Goal: Information Seeking & Learning: Compare options

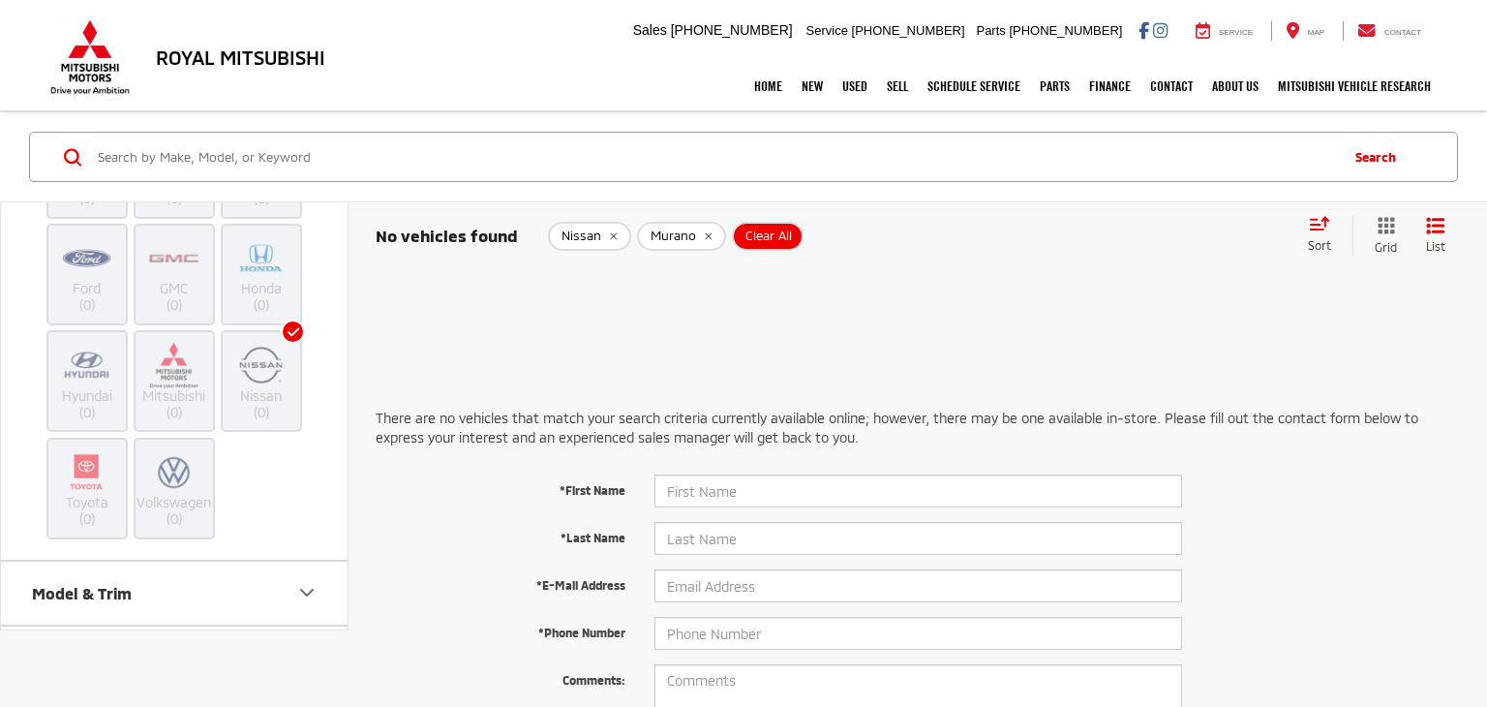
click at [264, 362] on img at bounding box center [260, 365] width 53 height 46
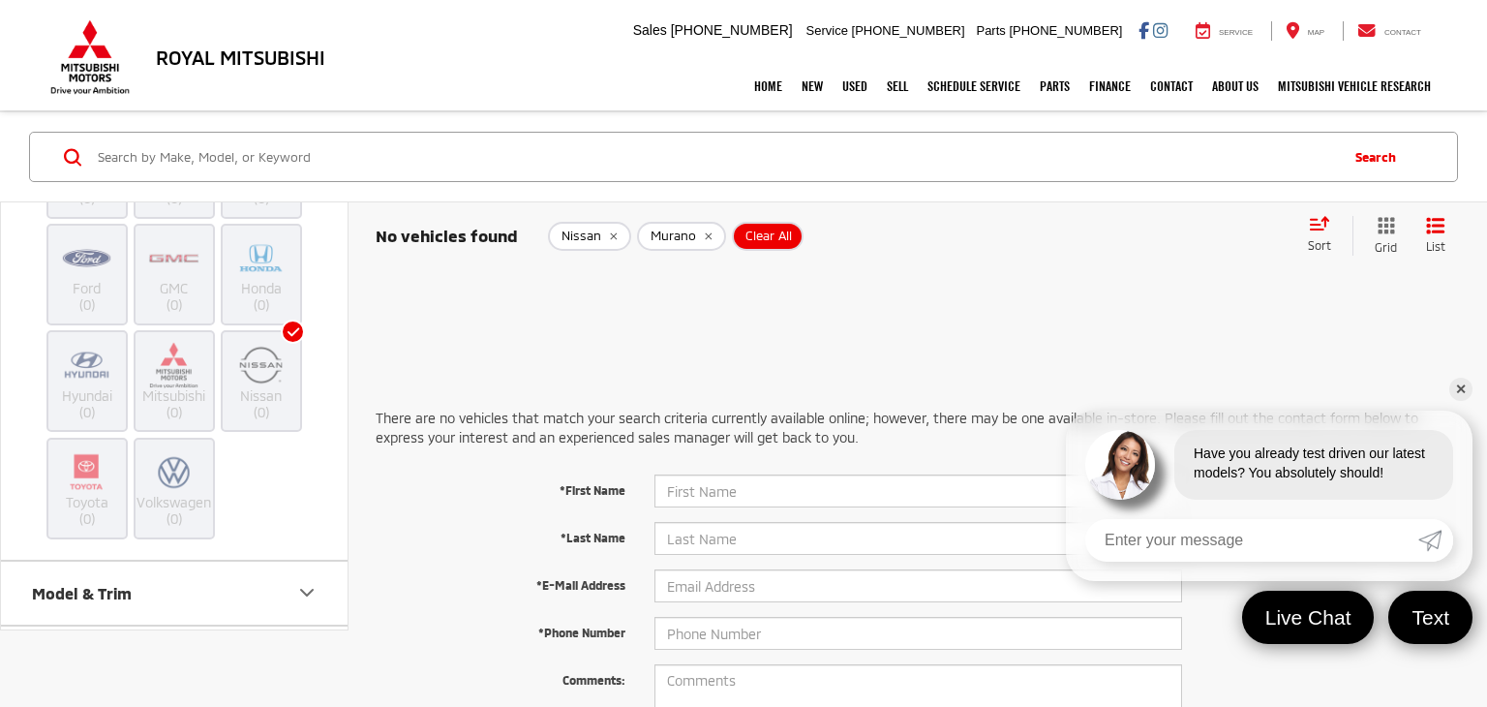
click at [769, 240] on span "Clear All" at bounding box center [768, 235] width 46 height 15
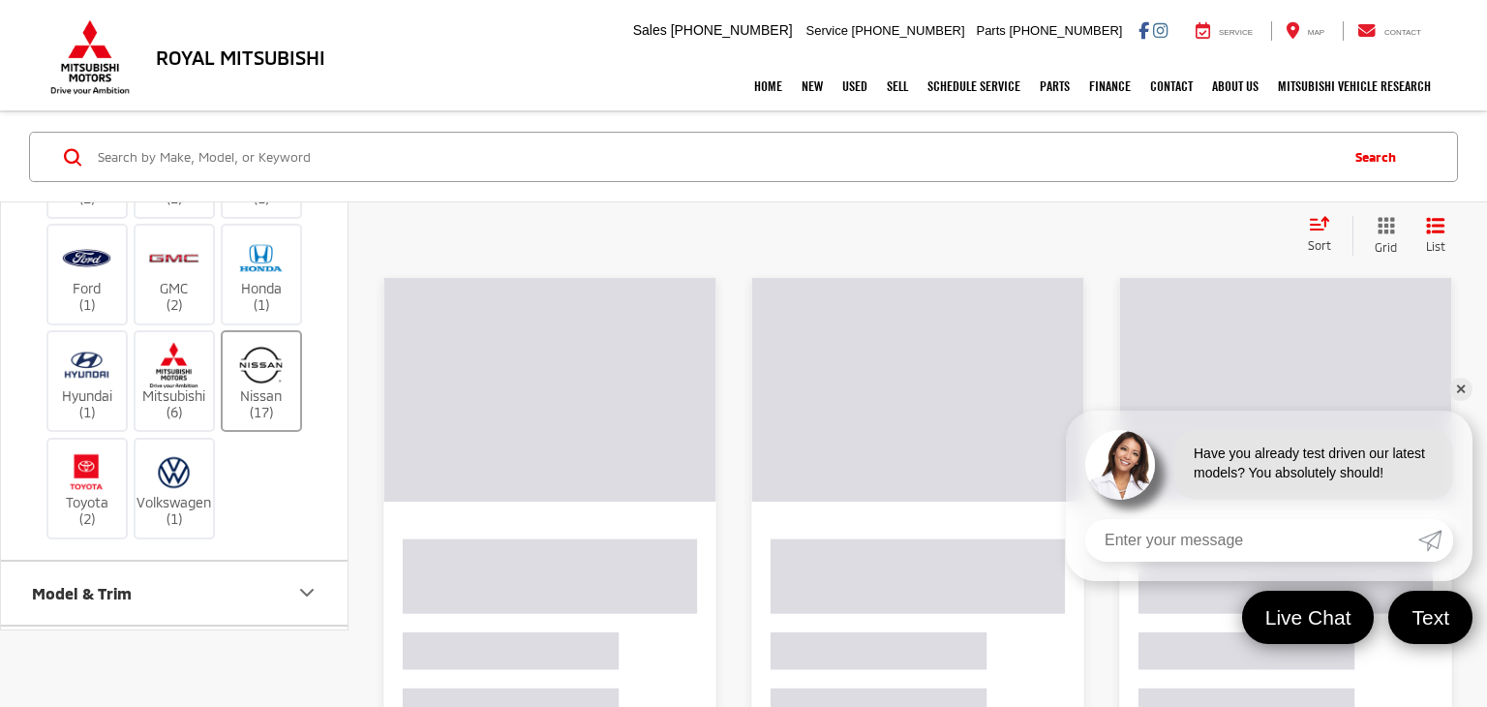
click at [251, 359] on img at bounding box center [260, 365] width 53 height 46
click at [0, 0] on input "Nissan (17)" at bounding box center [0, 0] width 0 height 0
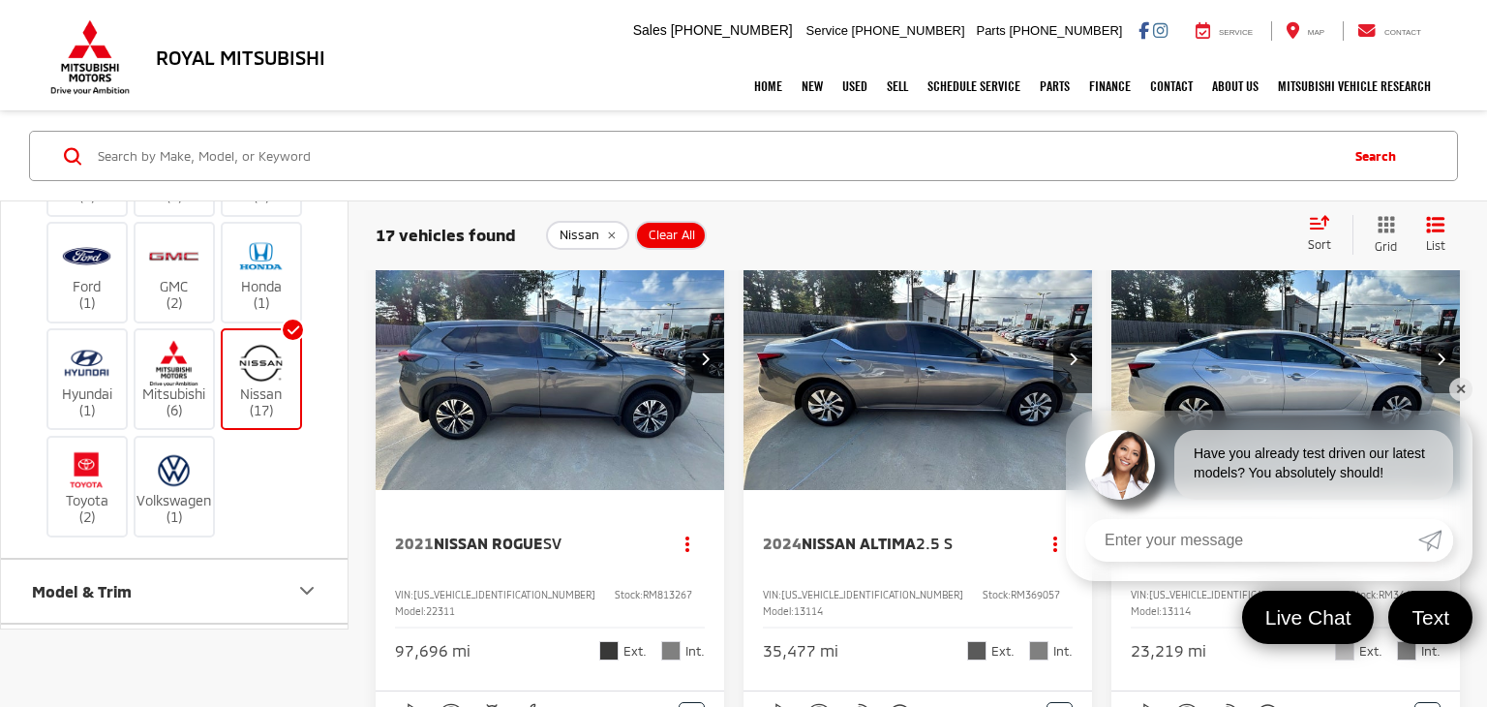
scroll to position [31, 0]
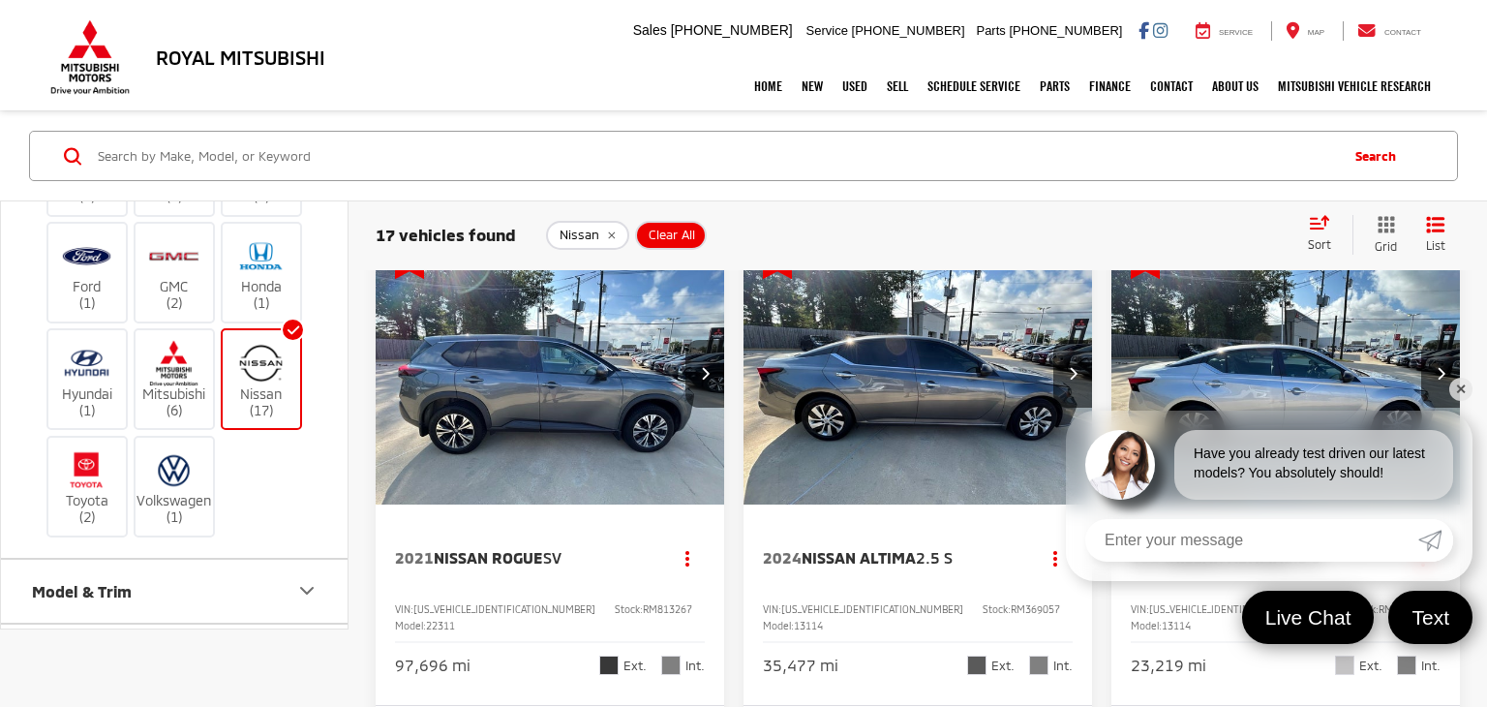
click at [1458, 389] on link "✕" at bounding box center [1460, 389] width 23 height 23
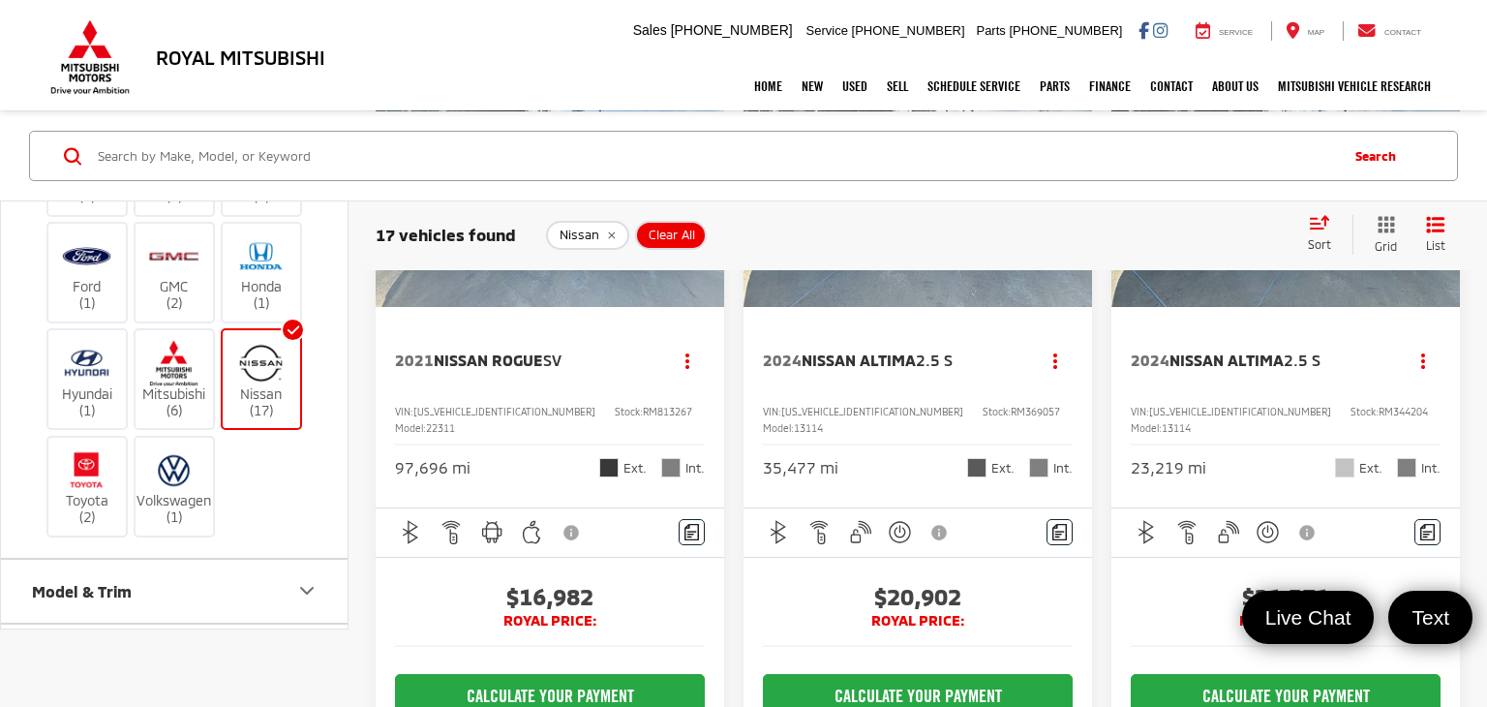
scroll to position [224, 0]
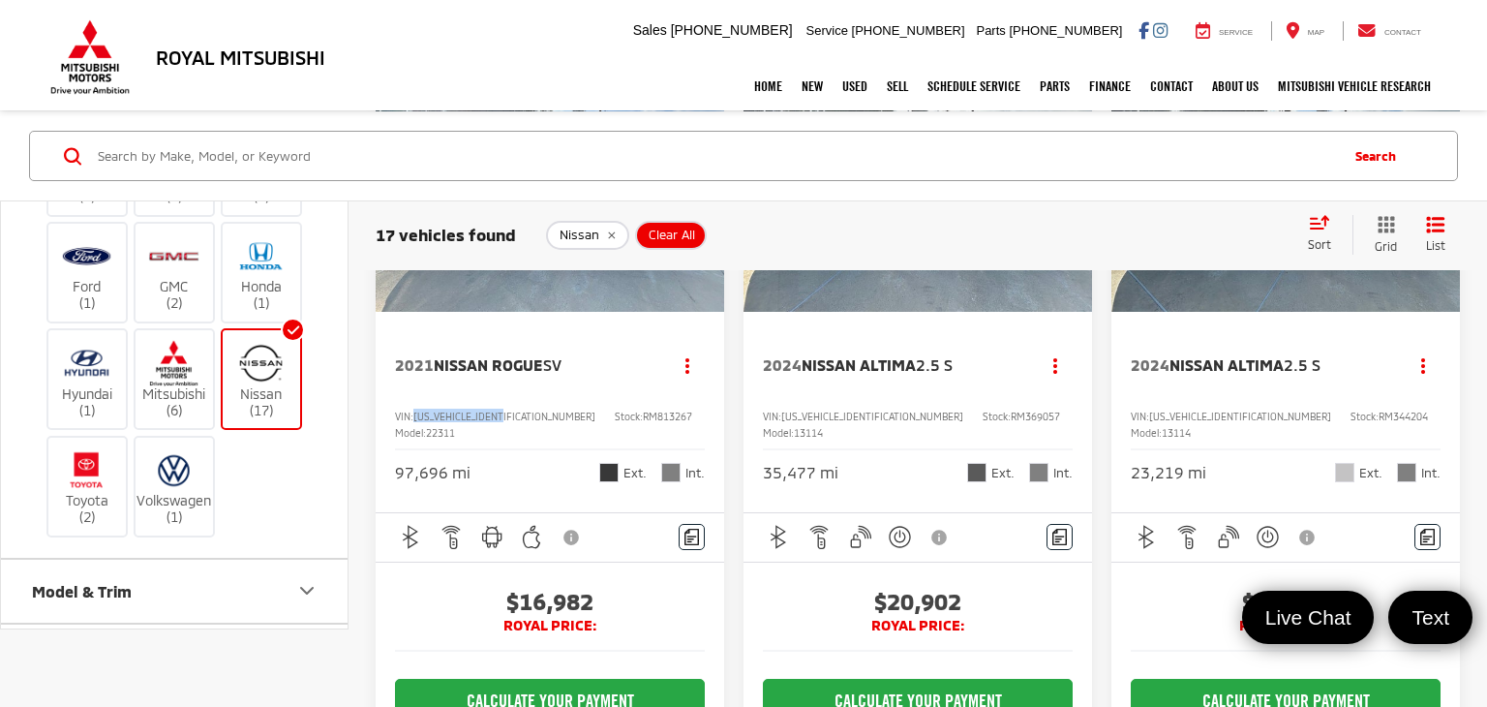
copy span "[US_VEHICLE_IDENTIFICATION_NUMBER]"
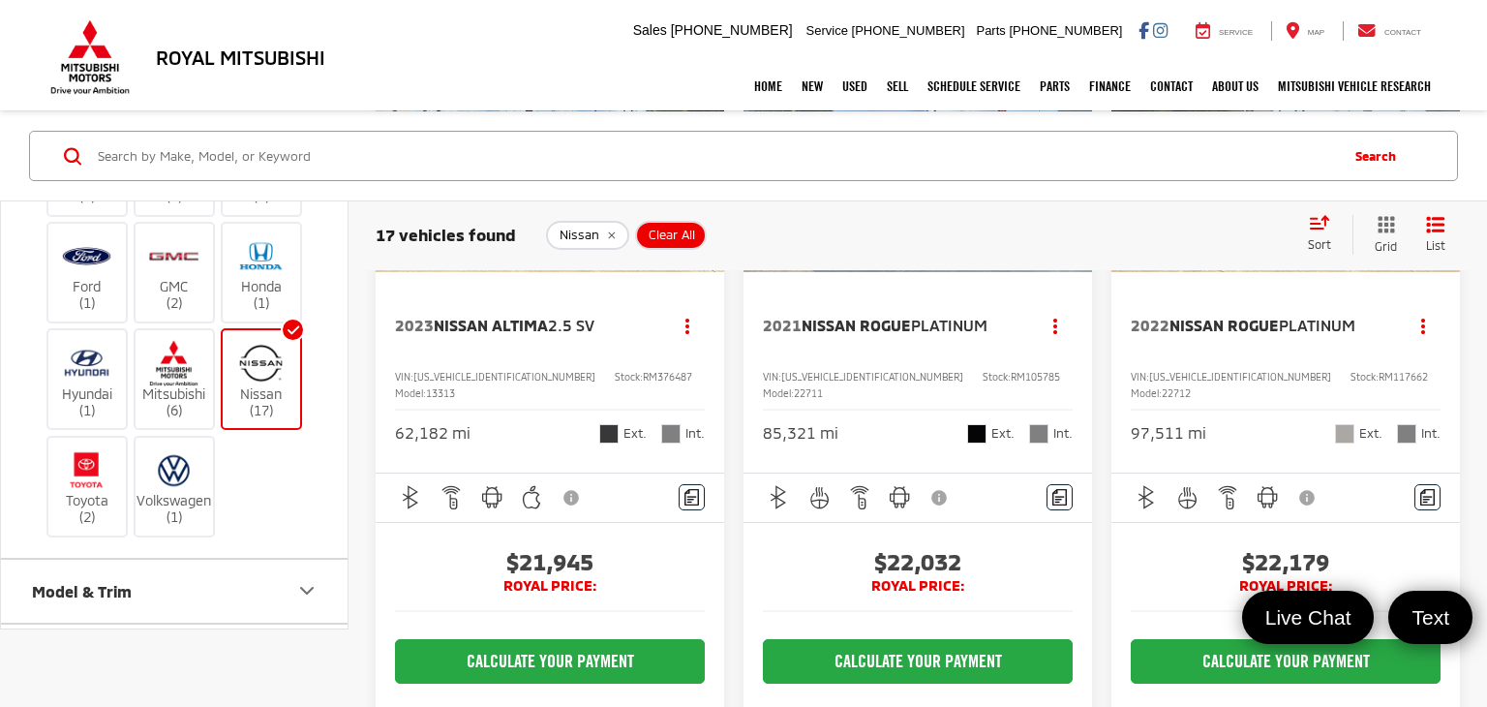
scroll to position [1156, 0]
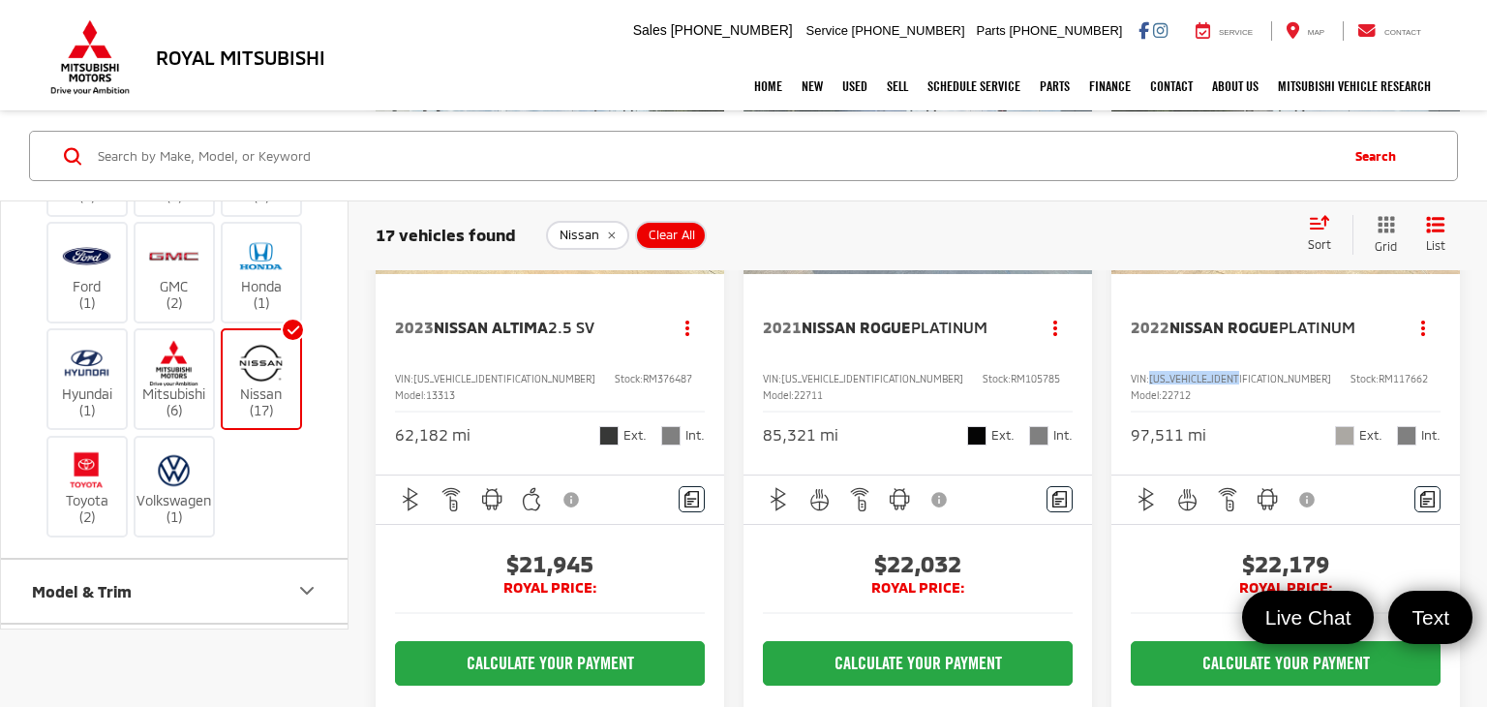
copy span "[US_VEHICLE_IDENTIFICATION_NUMBER]"
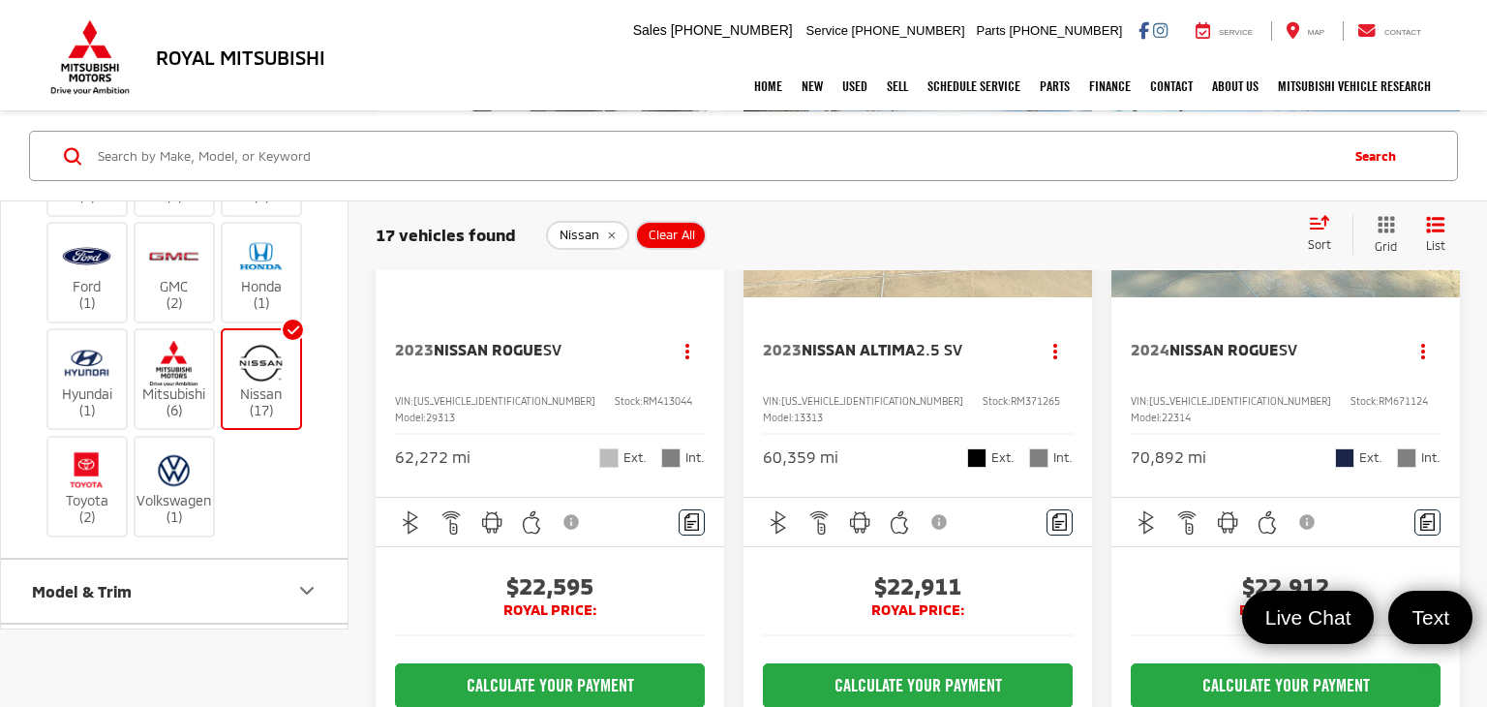
scroll to position [2034, 0]
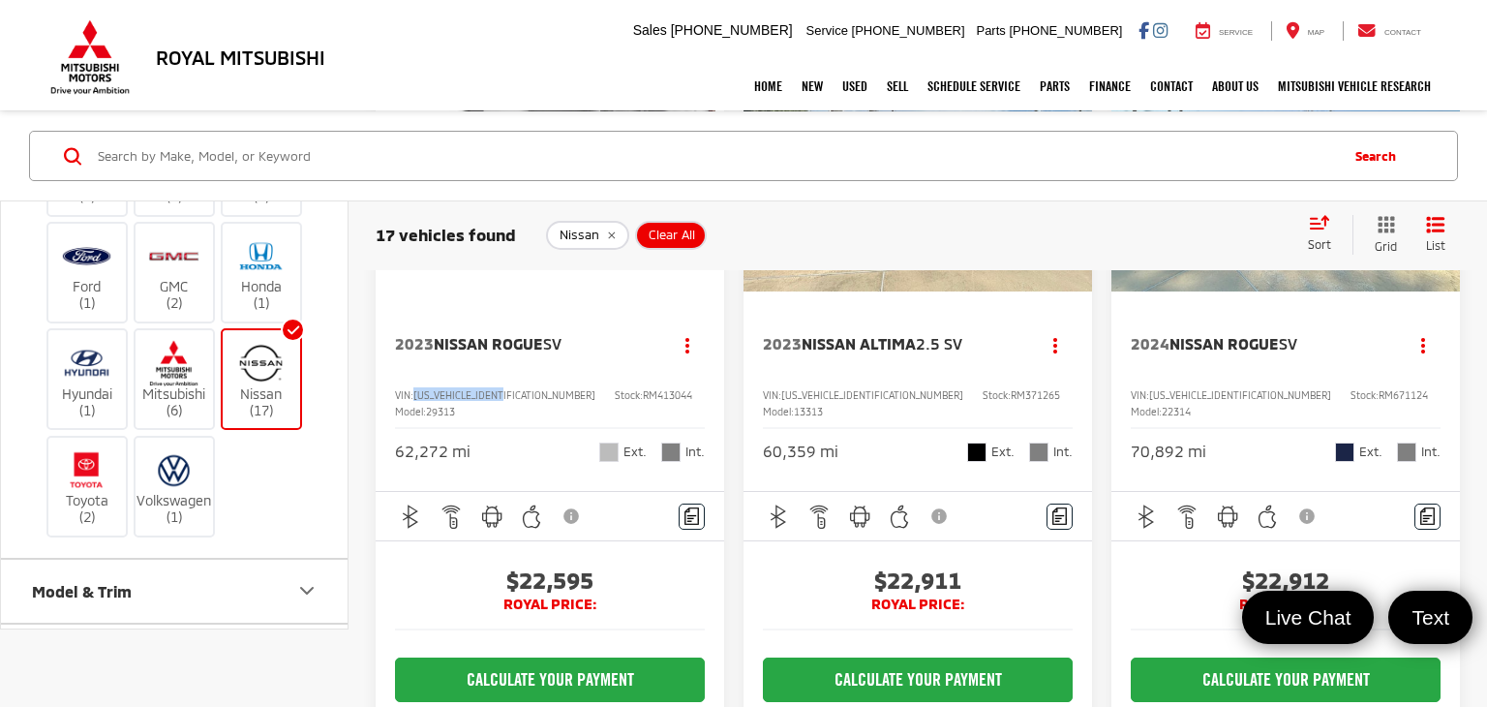
copy span "[US_VEHICLE_IDENTIFICATION_NUMBER]"
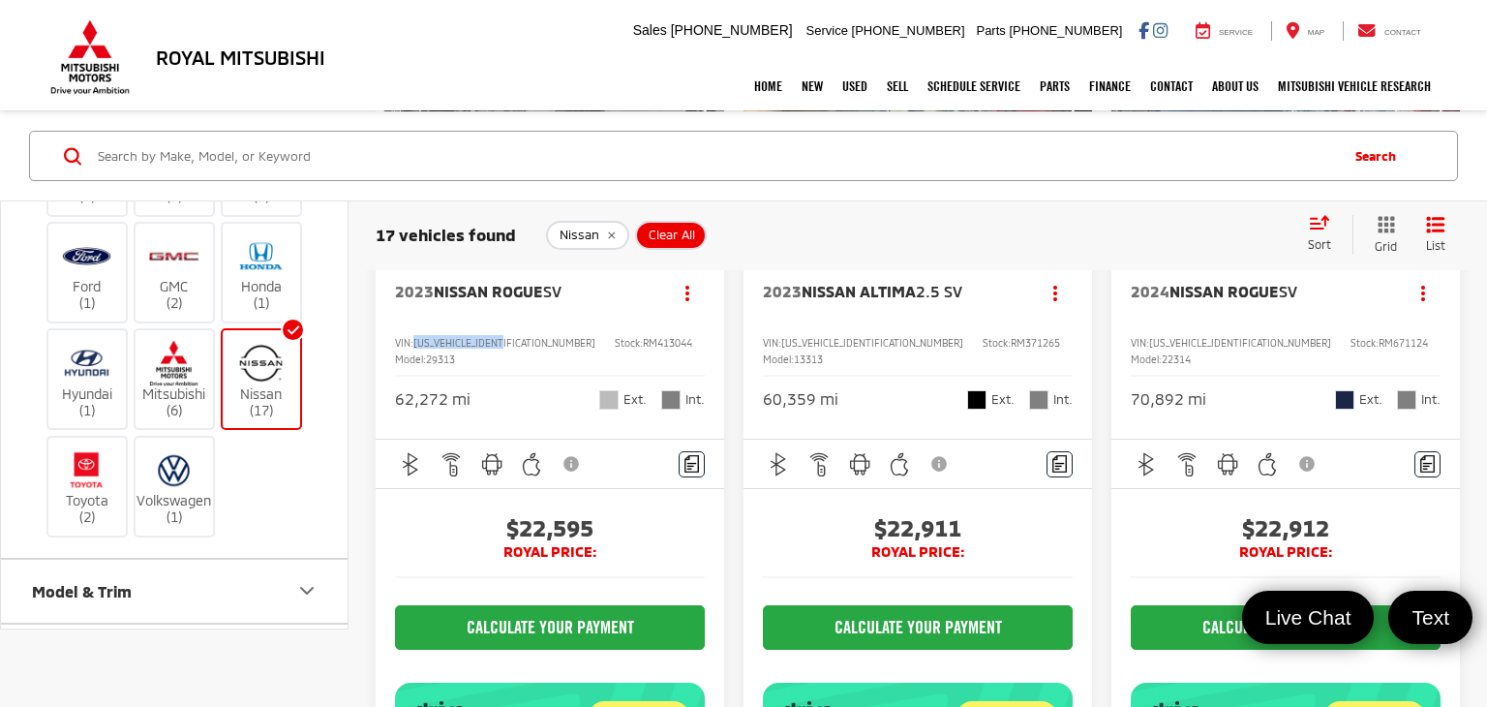
scroll to position [2089, 0]
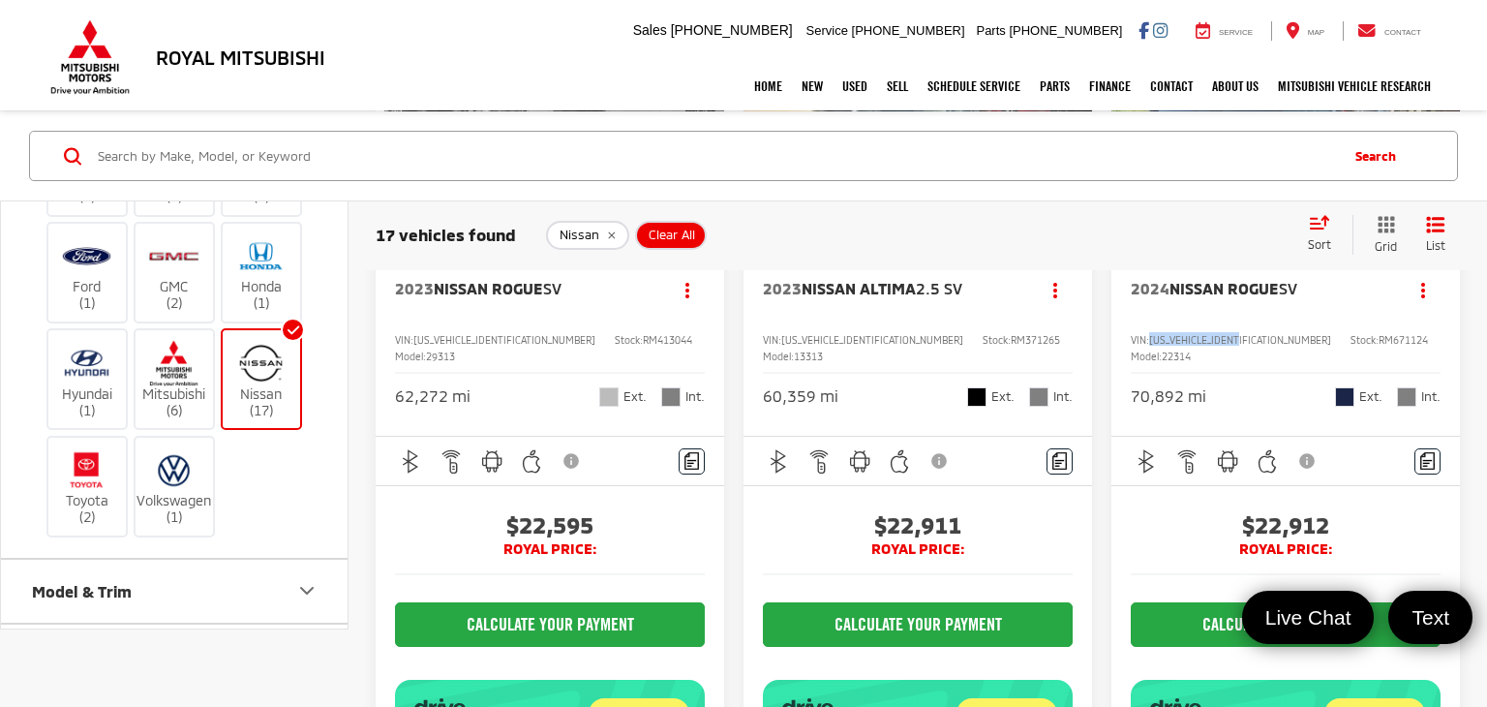
copy span "[US_VEHICLE_IDENTIFICATION_NUMBER]"
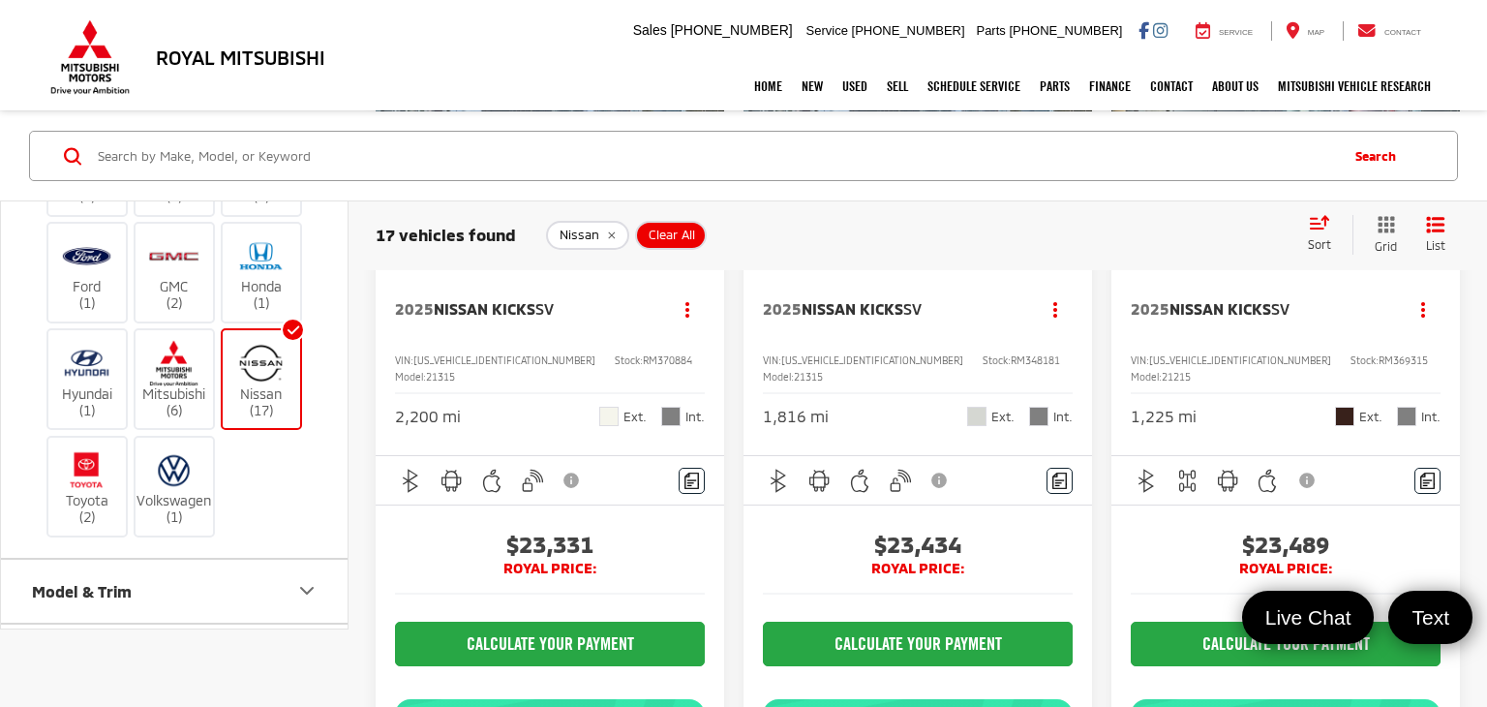
scroll to position [2993, 0]
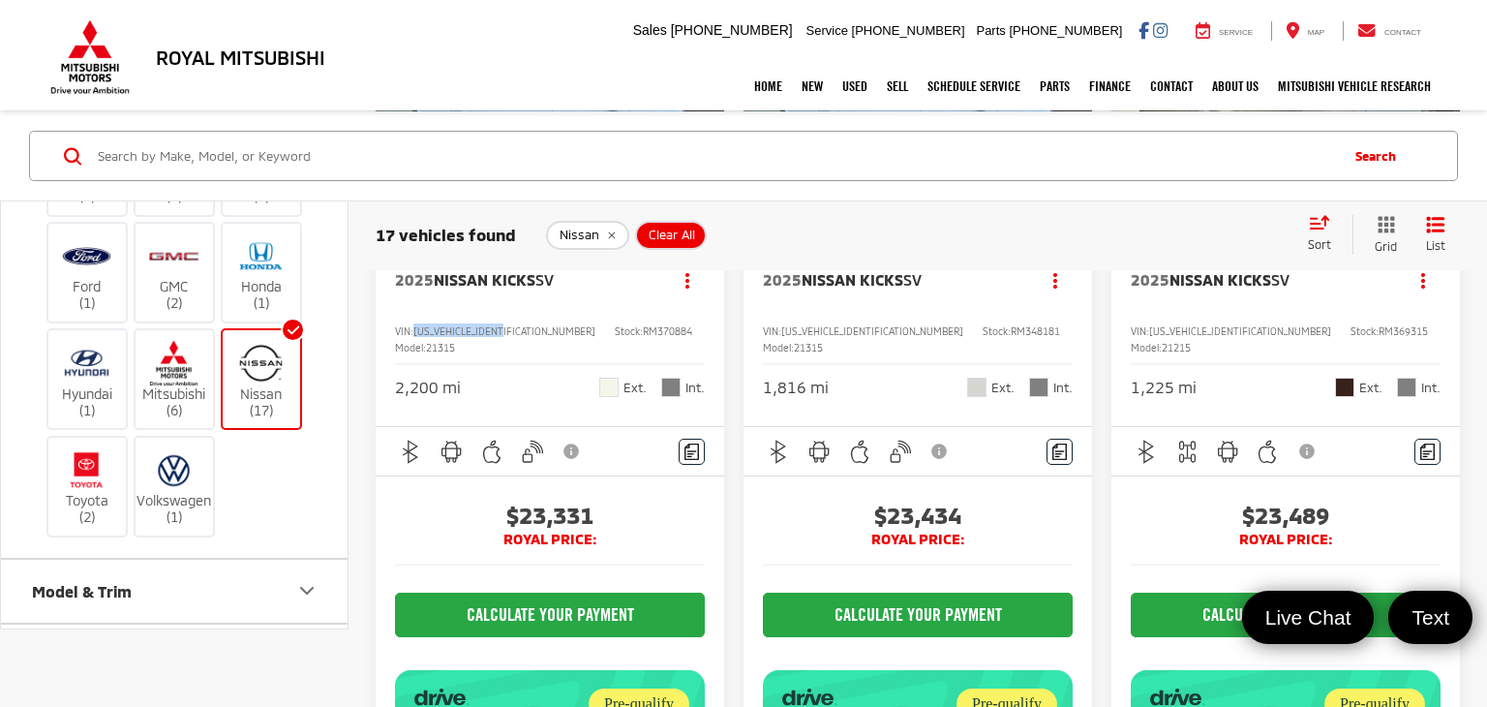
copy span "[US_VEHICLE_IDENTIFICATION_NUMBER]"
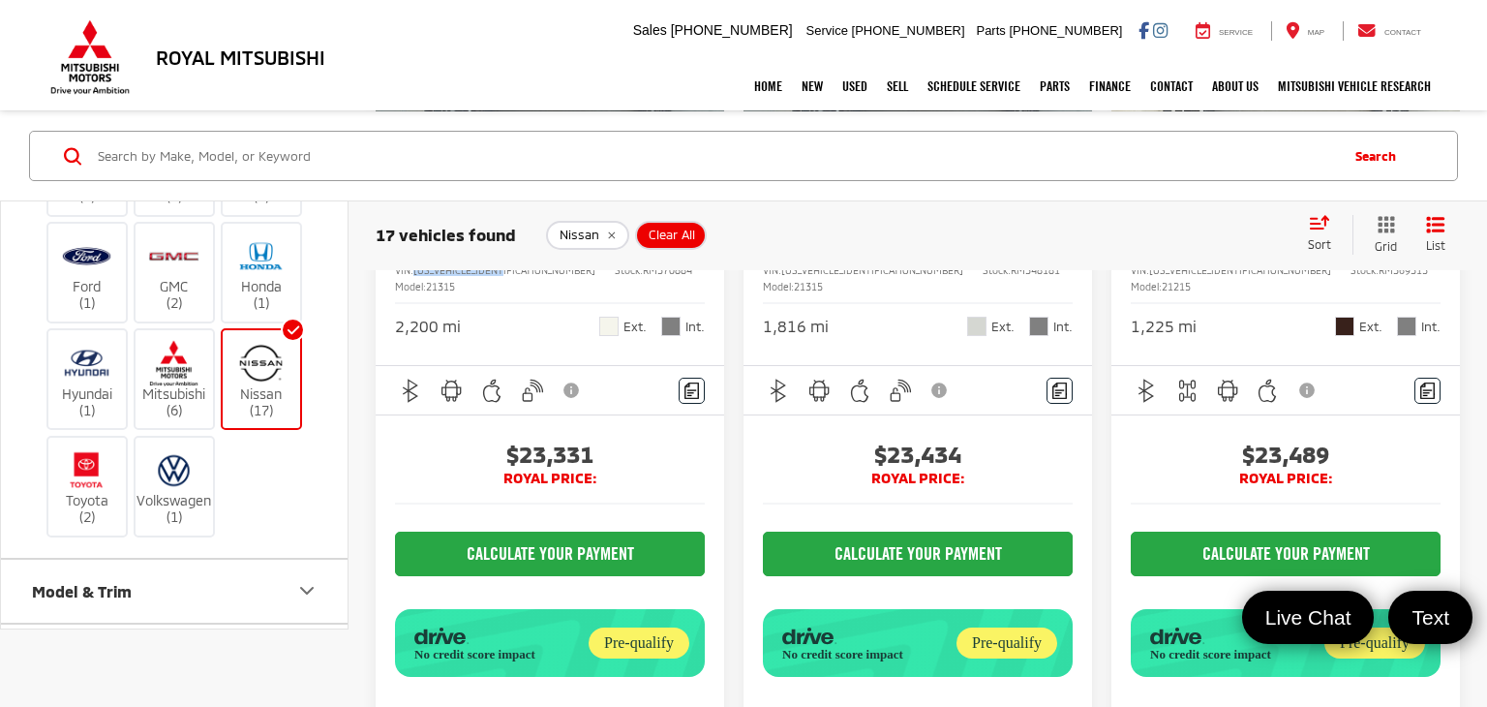
scroll to position [3078, 0]
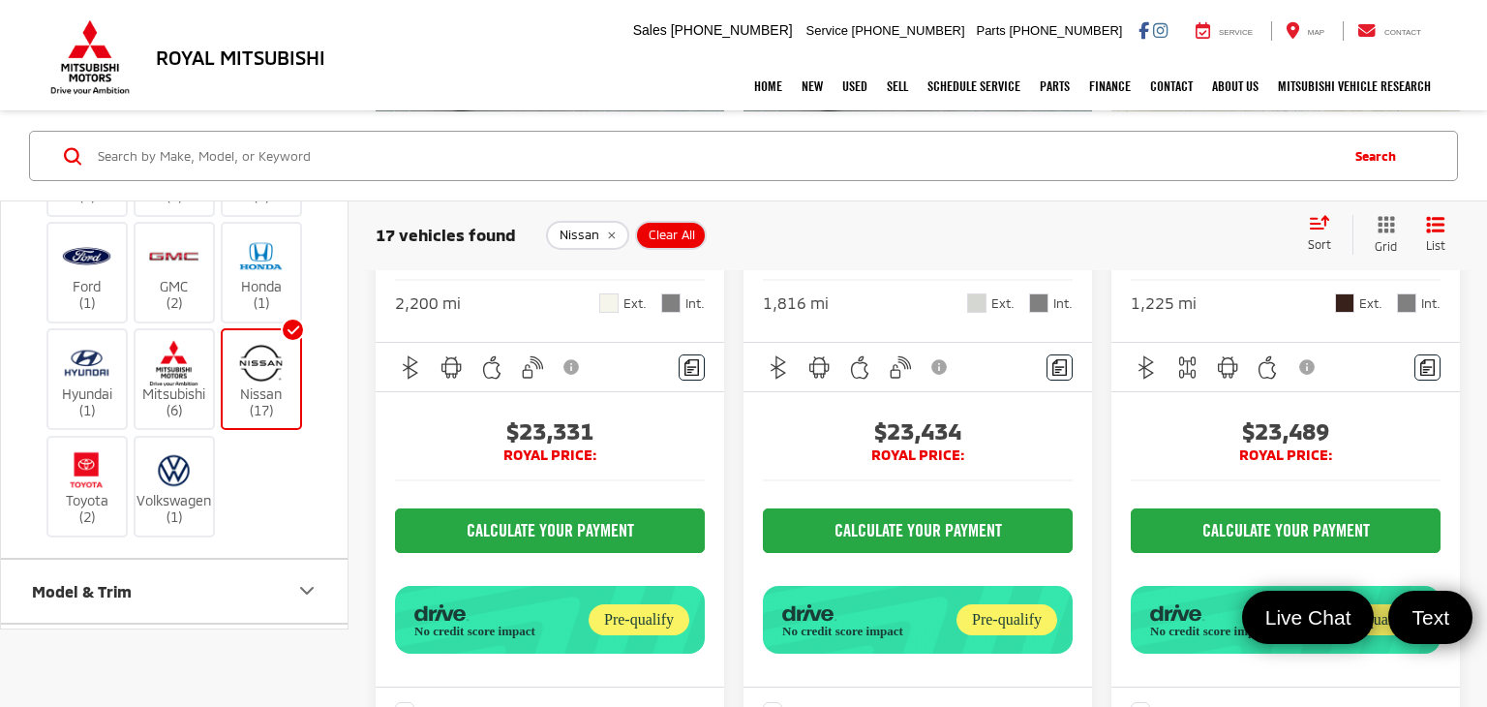
copy span "[US_VEHICLE_IDENTIFICATION_NUMBER]"
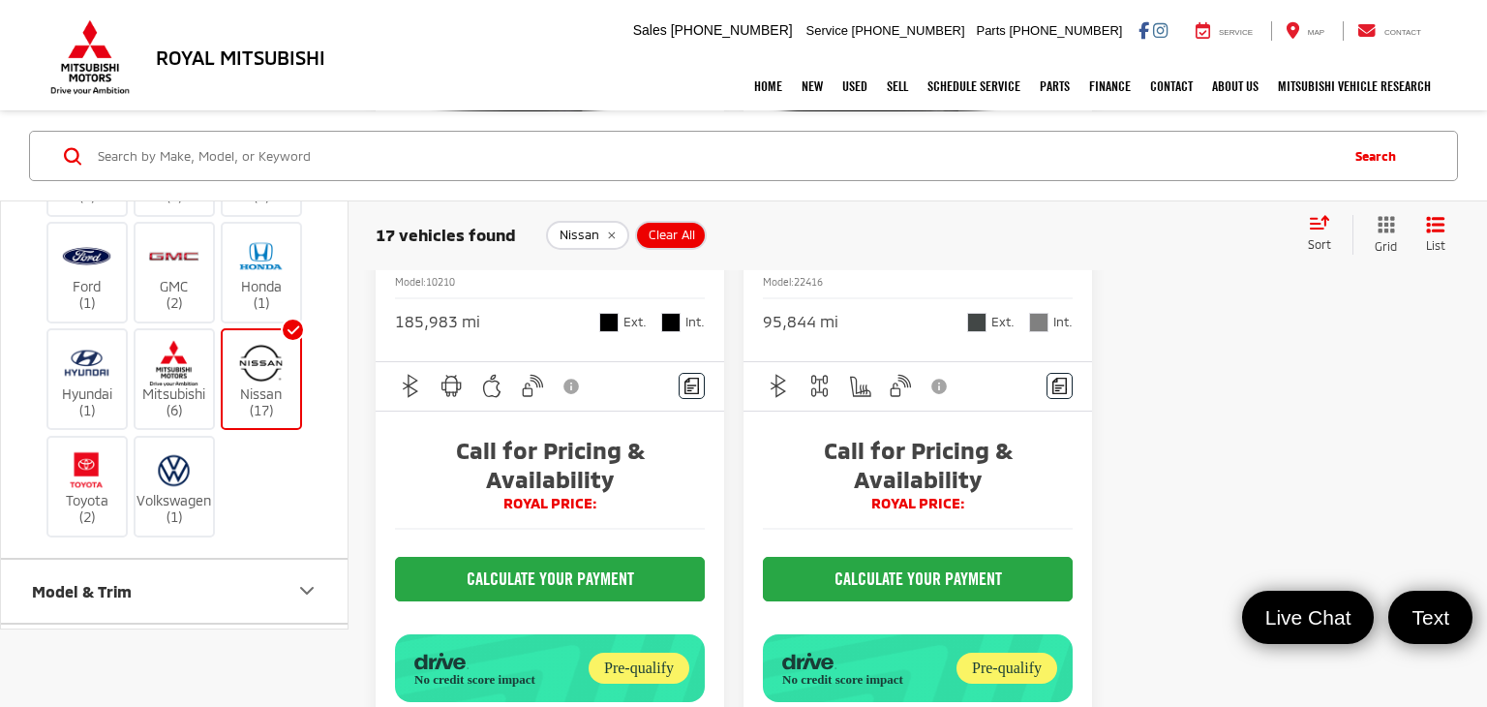
scroll to position [4910, 0]
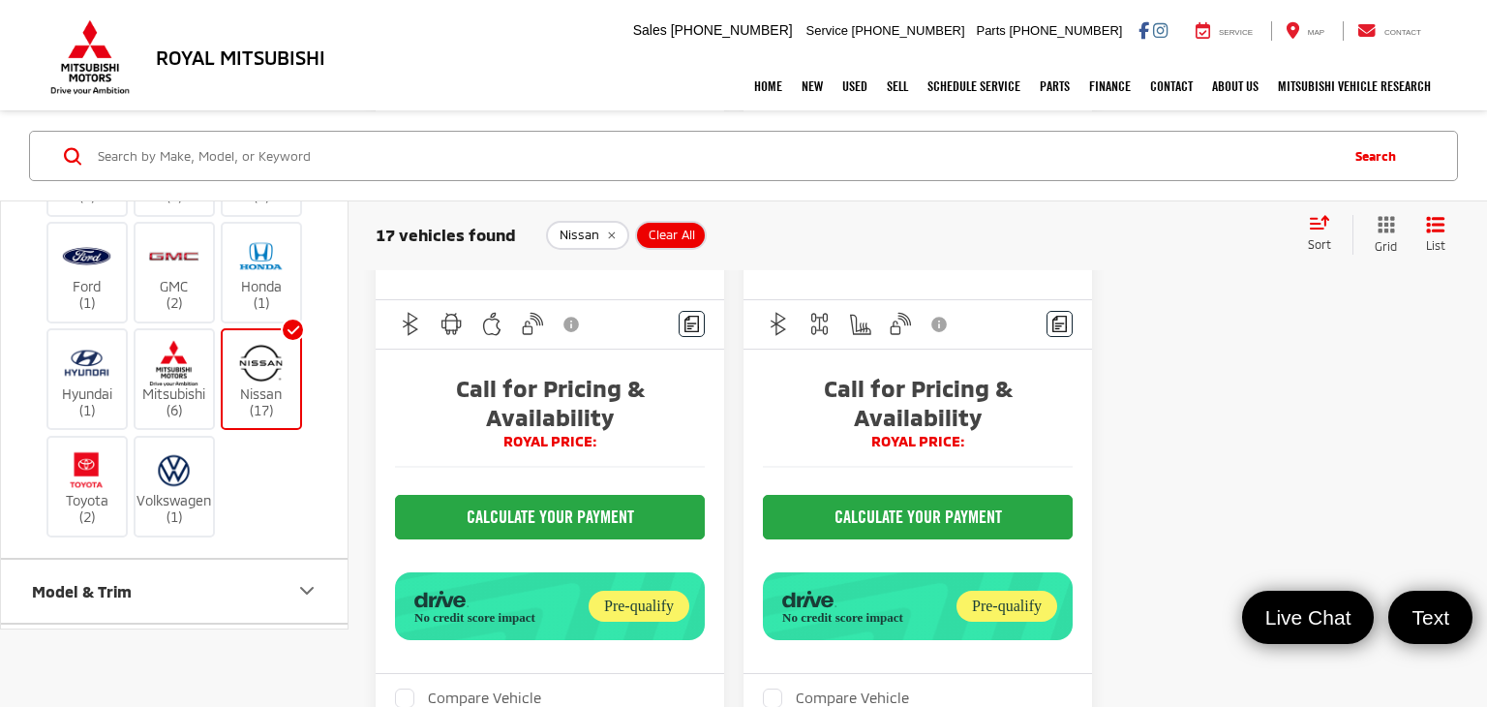
copy span "[US_VEHICLE_IDENTIFICATION_NUMBER]"
